Goal: Task Accomplishment & Management: Complete application form

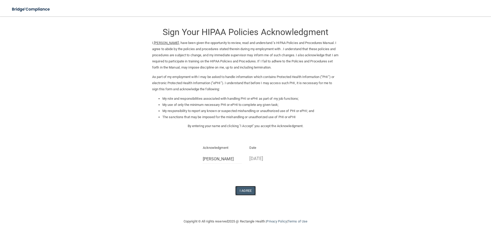
click at [246, 192] on button "I Agree" at bounding box center [245, 190] width 20 height 9
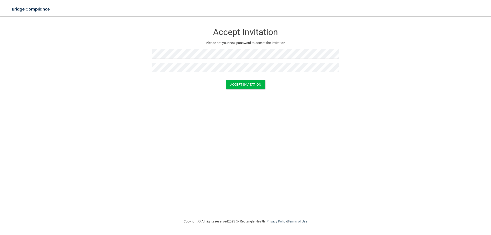
drag, startPoint x: 120, startPoint y: 137, endPoint x: 122, endPoint y: 136, distance: 2.8
click at [120, 137] on div "Accept Invitation Please set your new password to accept the invitation Accept …" at bounding box center [245, 117] width 471 height 192
click at [260, 88] on button "Accept Invitation" at bounding box center [245, 84] width 39 height 9
click at [247, 91] on button "Accept Invitation" at bounding box center [245, 91] width 39 height 9
click at [244, 93] on button "Accept Invitation" at bounding box center [245, 91] width 39 height 9
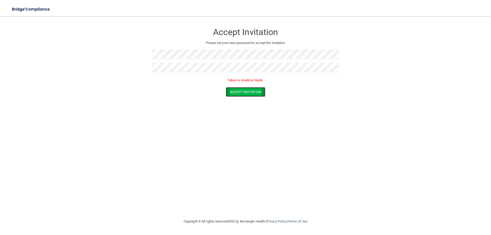
click at [244, 93] on button "Accept Invitation" at bounding box center [245, 91] width 39 height 9
click at [180, 49] on div "Accept Invitation Please set your new password to accept the invitation" at bounding box center [245, 50] width 187 height 58
click at [152, 103] on div "Accept Invitation Please set your new password to accept the invitation Accept …" at bounding box center [245, 117] width 471 height 192
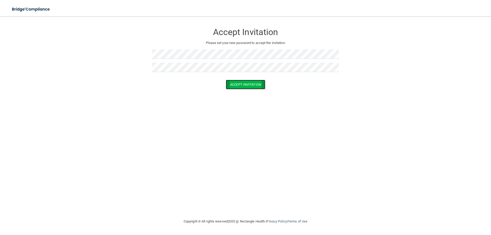
click at [231, 85] on button "Accept Invitation" at bounding box center [245, 84] width 39 height 9
click at [229, 97] on form "Accept Invitation Please set your new password to accept the invitation Token i…" at bounding box center [245, 61] width 471 height 81
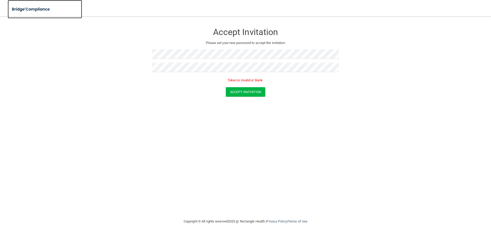
click at [38, 13] on img at bounding box center [31, 9] width 47 height 10
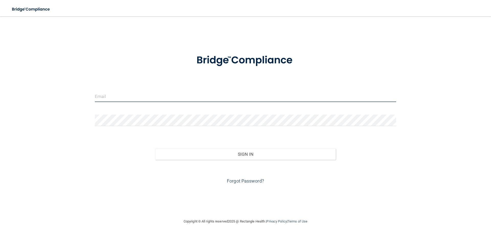
click at [140, 93] on input "email" at bounding box center [245, 97] width 301 height 12
type input "[PERSON_NAME][EMAIL_ADDRESS][DOMAIN_NAME]"
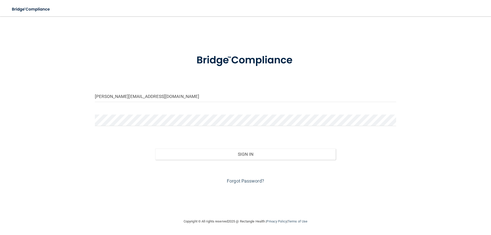
click at [121, 116] on form "[PERSON_NAME][EMAIL_ADDRESS][DOMAIN_NAME] Invalid email/password. You don't hav…" at bounding box center [245, 116] width 301 height 138
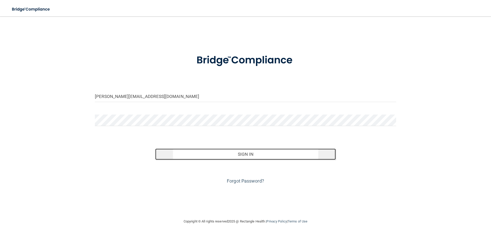
click at [238, 154] on button "Sign In" at bounding box center [245, 154] width 181 height 11
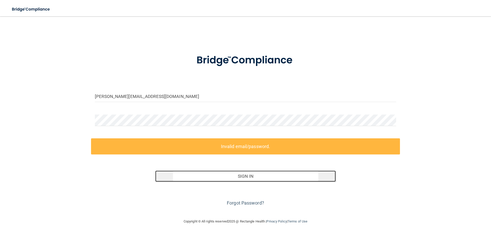
click at [264, 180] on button "Sign In" at bounding box center [245, 176] width 181 height 11
